Goal: Task Accomplishment & Management: Manage account settings

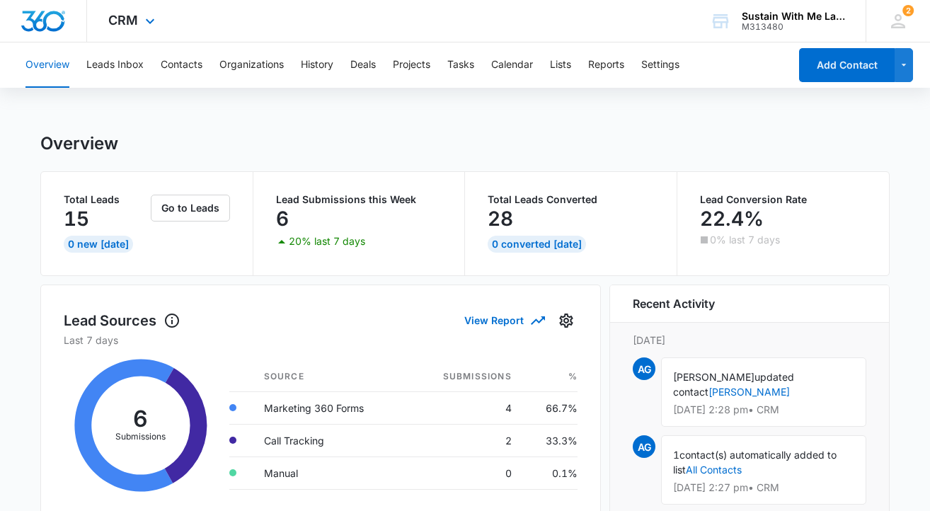
click at [137, 27] on div "CRM Apps Reputation Websites Forms CRM Email Social Shop Payments POS Content A…" at bounding box center [133, 21] width 93 height 42
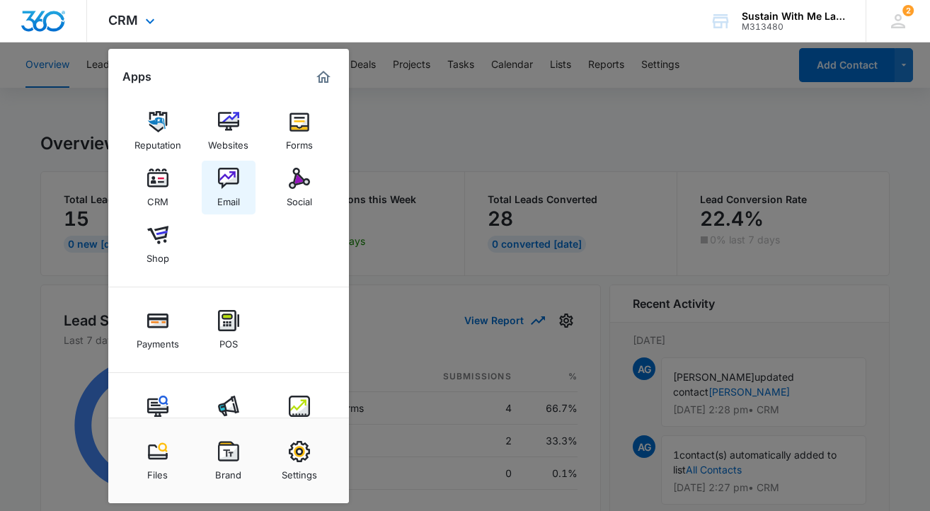
click at [231, 177] on img at bounding box center [228, 178] width 21 height 21
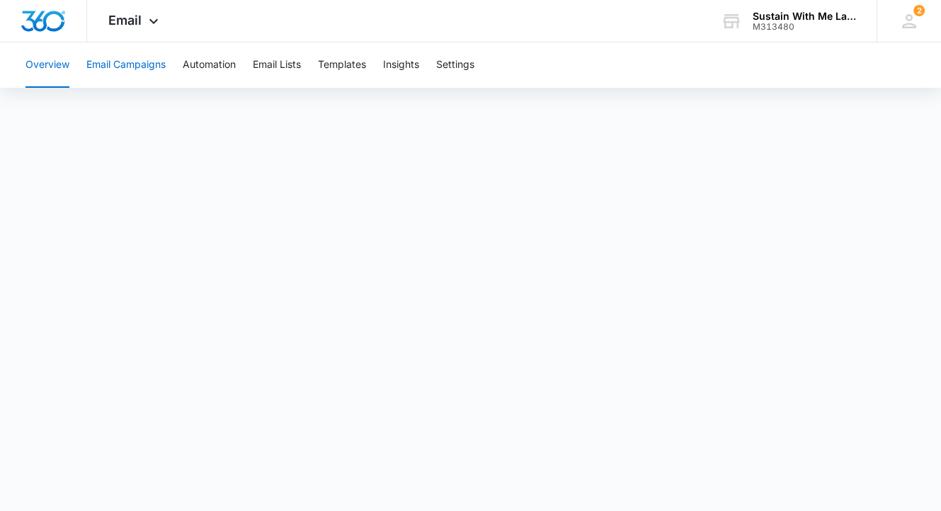
click at [110, 66] on button "Email Campaigns" at bounding box center [125, 64] width 79 height 45
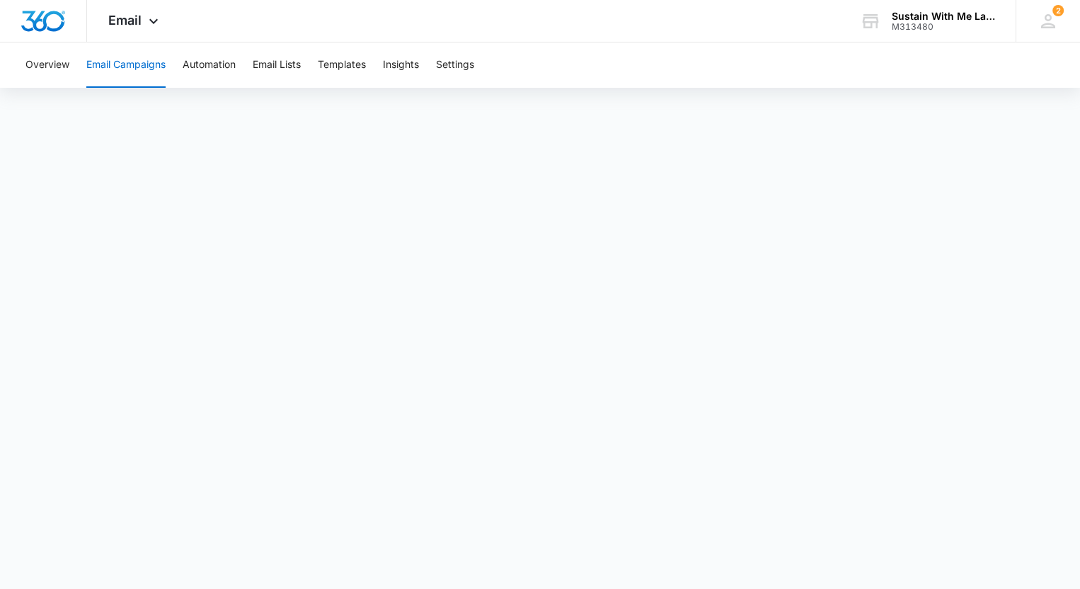
click at [138, 67] on button "Email Campaigns" at bounding box center [125, 64] width 79 height 45
click at [56, 65] on button "Overview" at bounding box center [47, 64] width 44 height 45
